Goal: Information Seeking & Learning: Learn about a topic

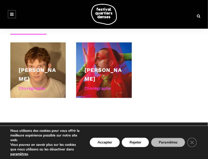
scroll to position [253, 0]
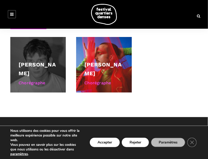
click at [35, 76] on link "[PERSON_NAME]" at bounding box center [37, 68] width 37 height 15
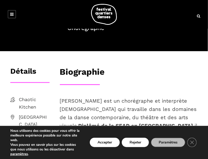
scroll to position [76, 0]
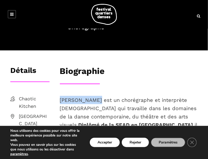
drag, startPoint x: 61, startPoint y: 99, endPoint x: 94, endPoint y: 99, distance: 32.8
click at [94, 99] on p "Linus Jansner est un chorégraphe et interprète suédois qui travaille dans les d…" at bounding box center [129, 137] width 138 height 83
copy p "Linus Jansner"
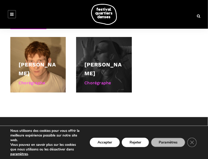
click at [111, 76] on link "[PERSON_NAME]" at bounding box center [102, 68] width 37 height 15
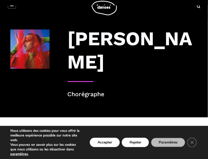
scroll to position [6, 0]
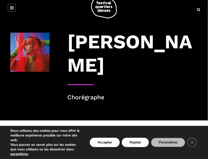
drag, startPoint x: 83, startPoint y: 48, endPoint x: 159, endPoint y: 65, distance: 78.0
click at [159, 65] on h3 "[PERSON_NAME]" at bounding box center [133, 53] width 130 height 46
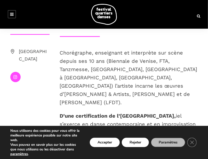
scroll to position [0, 0]
